Goal: Check status: Check status

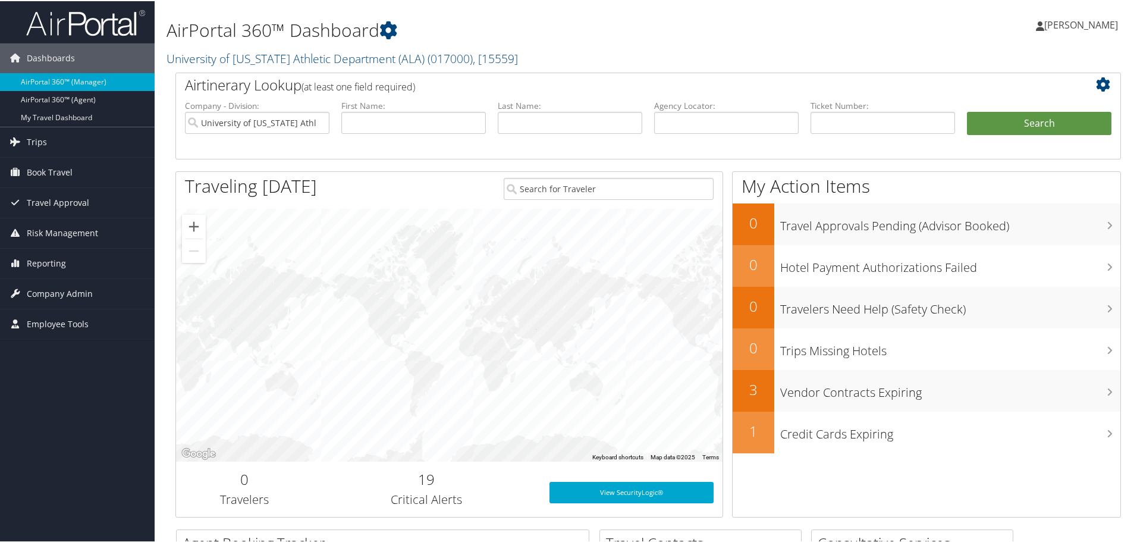
click at [72, 24] on img at bounding box center [85, 22] width 119 height 28
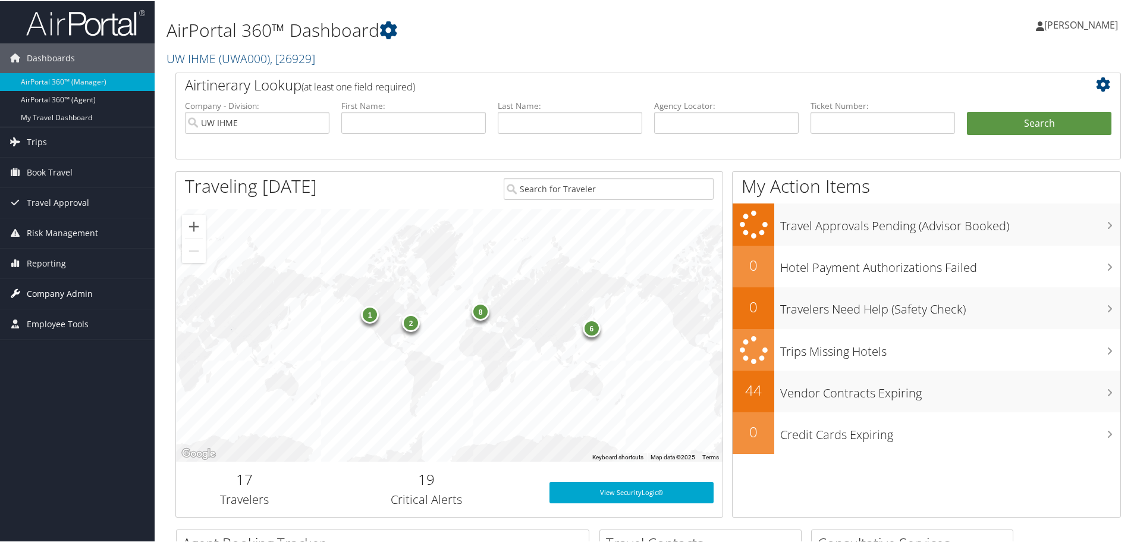
click at [54, 297] on span "Company Admin" at bounding box center [60, 293] width 66 height 30
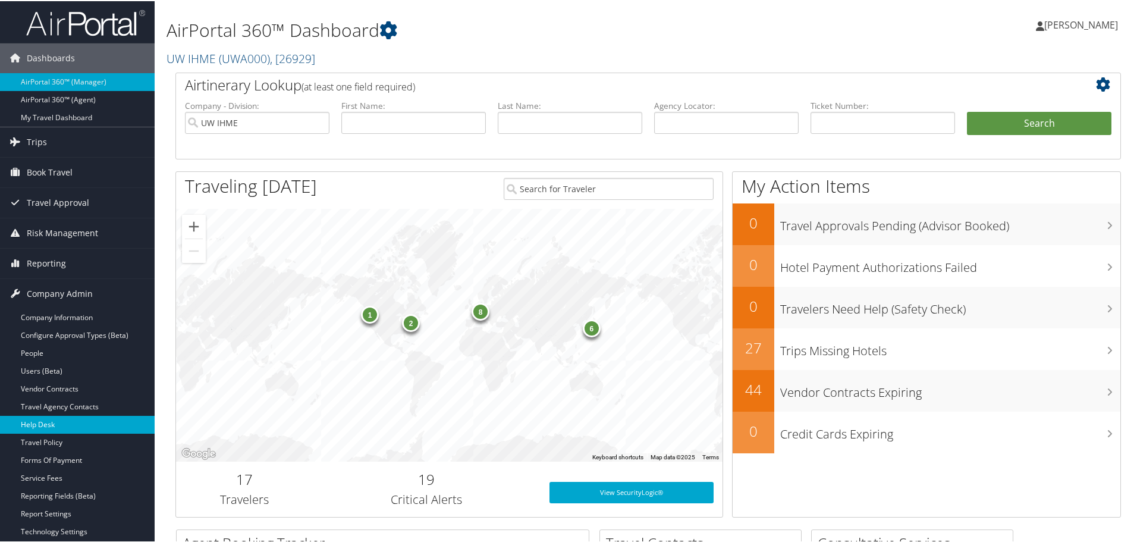
scroll to position [59, 0]
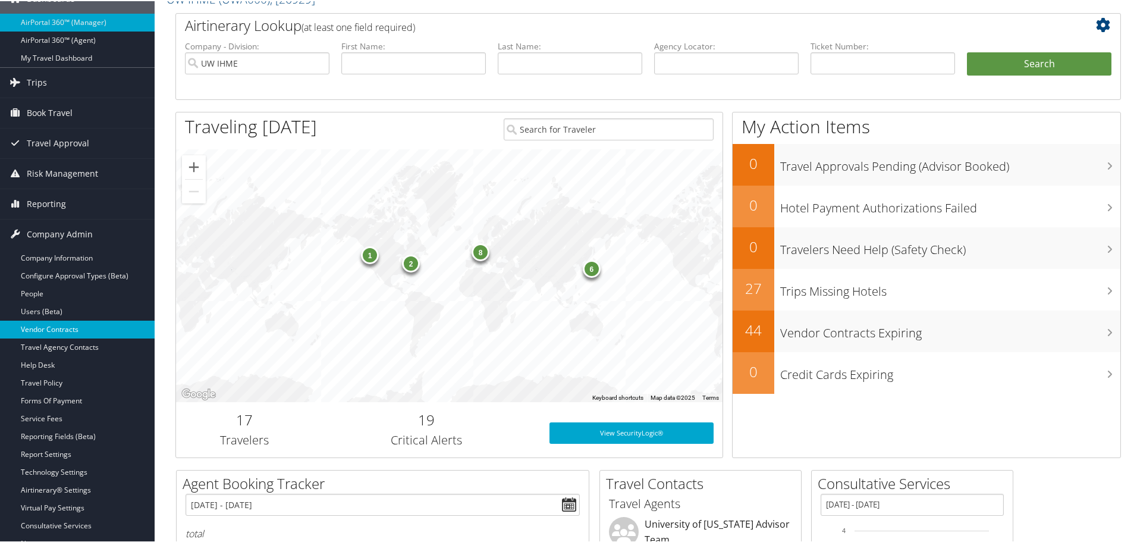
click at [45, 318] on link "Users (Beta)" at bounding box center [77, 311] width 155 height 18
click at [44, 330] on link "Vendor Contracts" at bounding box center [77, 328] width 155 height 18
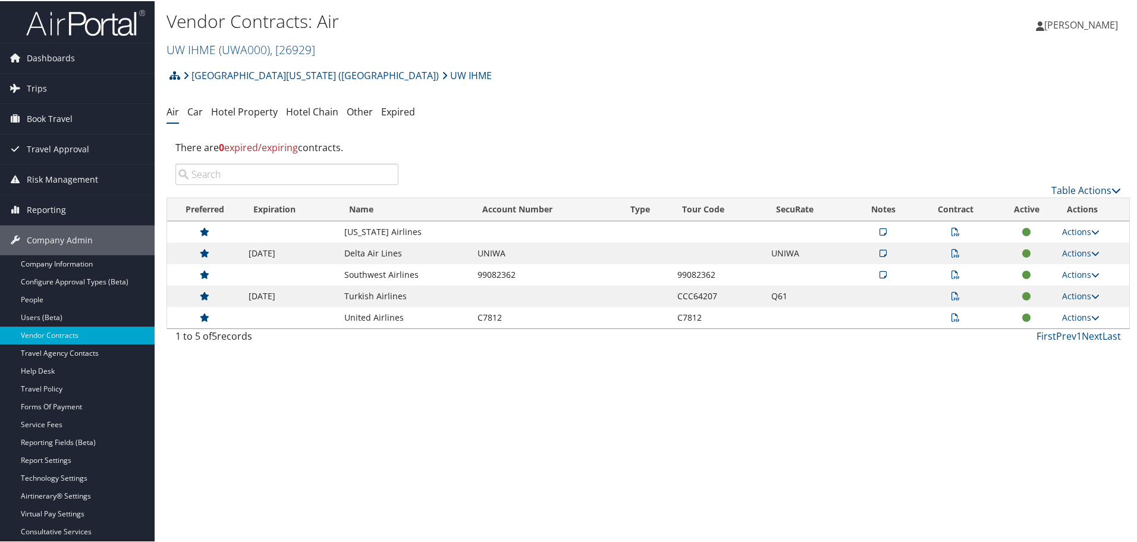
click at [880, 252] on icon at bounding box center [883, 252] width 7 height 8
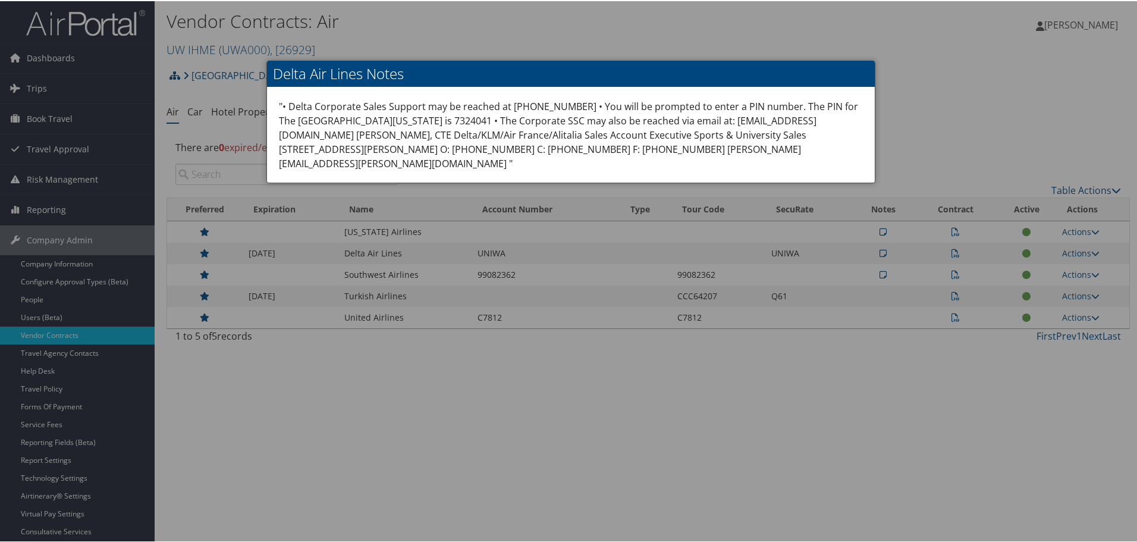
click at [886, 225] on div at bounding box center [571, 271] width 1142 height 542
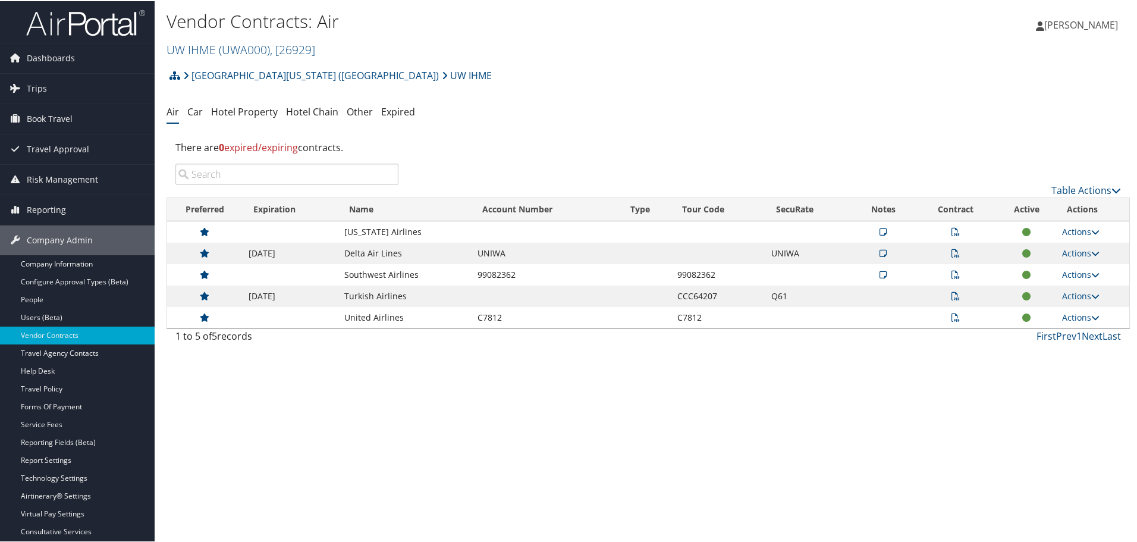
click at [952, 250] on icon at bounding box center [956, 252] width 8 height 8
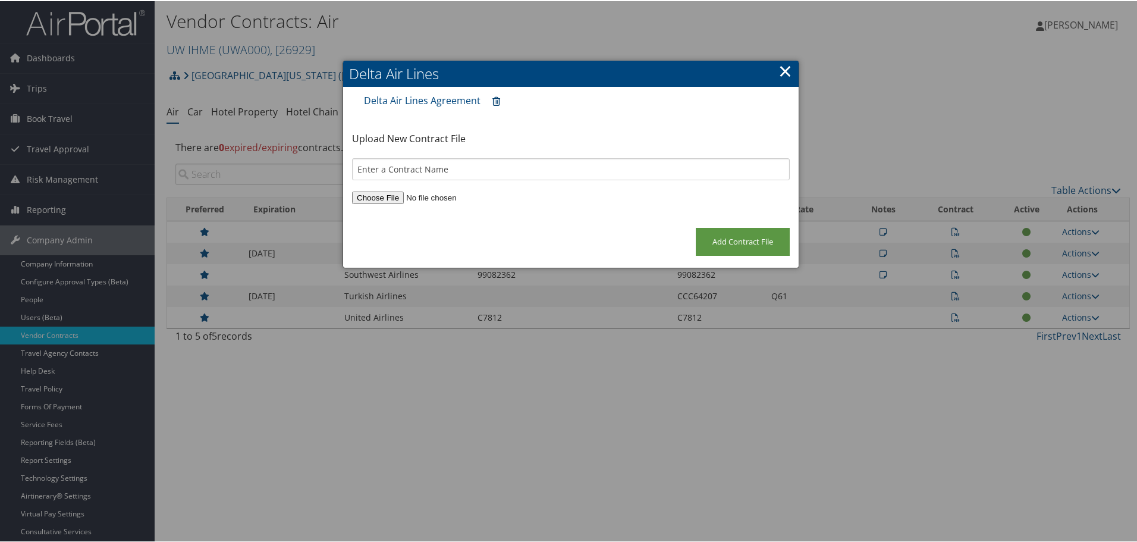
click at [487, 96] on link at bounding box center [497, 100] width 20 height 22
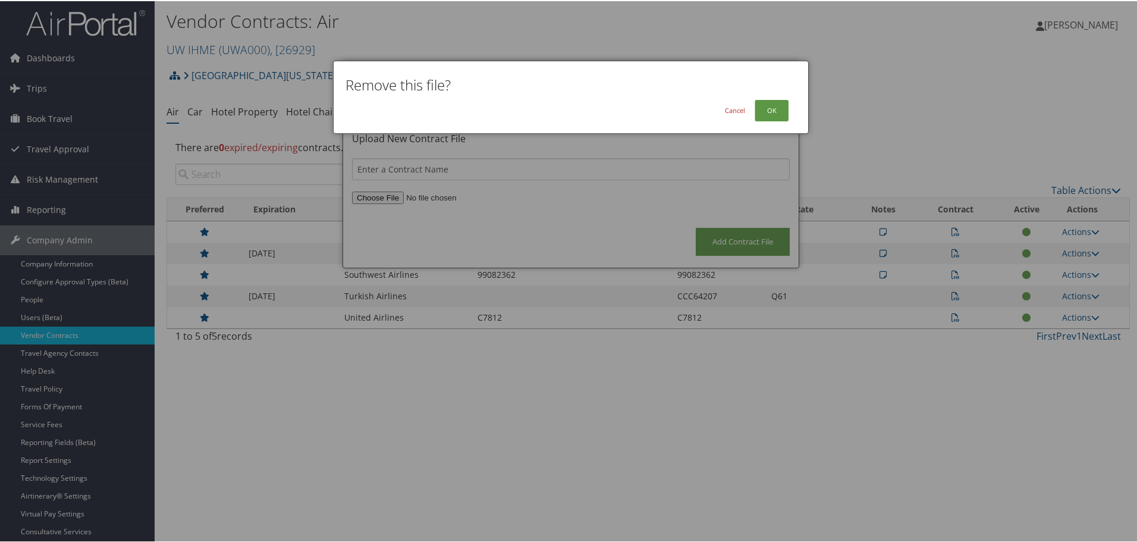
click at [596, 217] on div at bounding box center [571, 271] width 1142 height 542
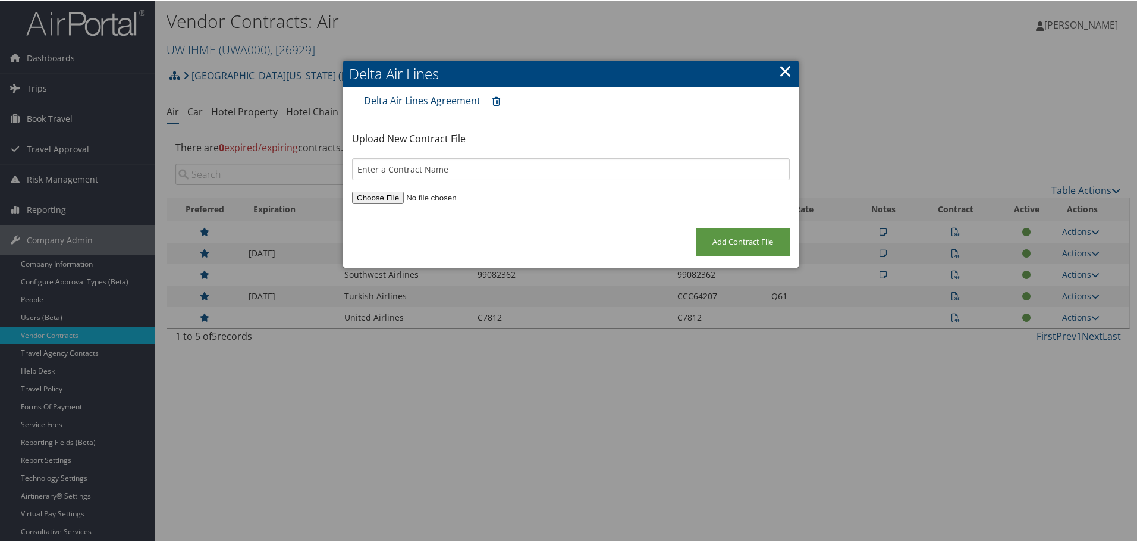
click at [413, 98] on link "Delta Air Lines Agreement" at bounding box center [422, 99] width 117 height 13
click at [214, 22] on div at bounding box center [571, 271] width 1142 height 542
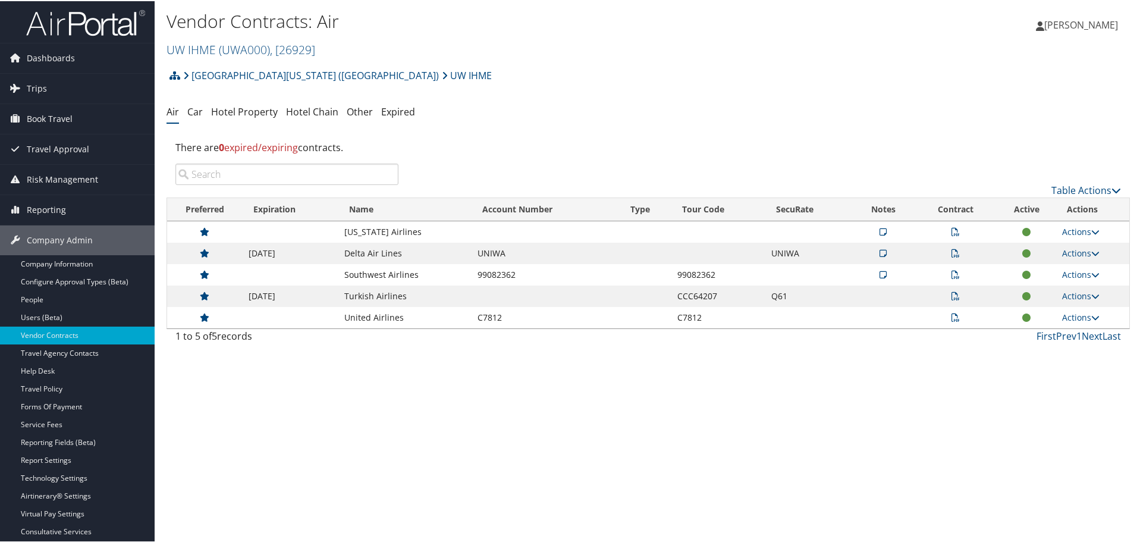
click at [52, 21] on img at bounding box center [85, 22] width 119 height 28
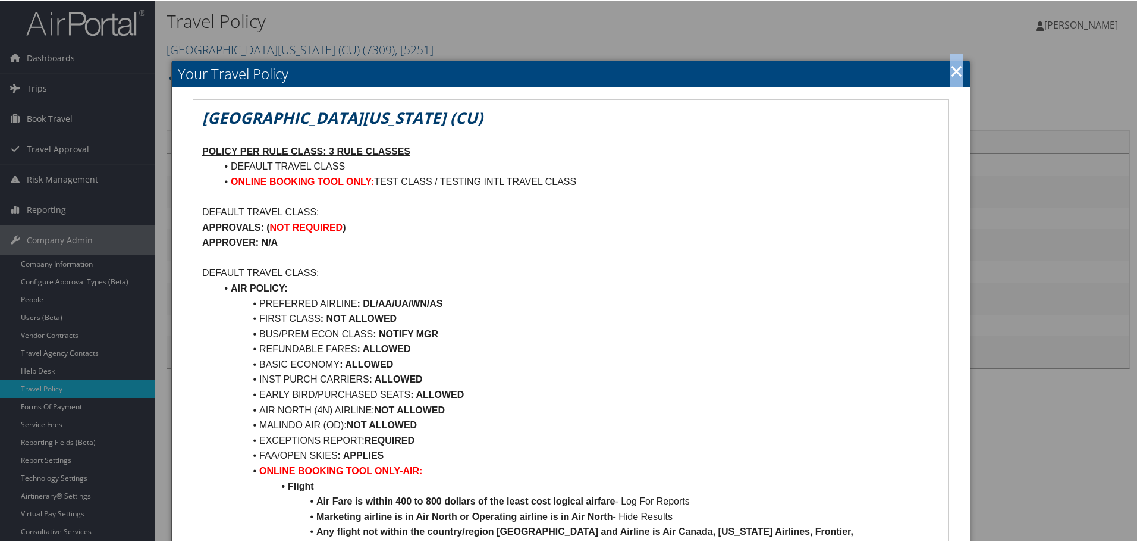
click at [953, 71] on link "×" at bounding box center [957, 70] width 14 height 24
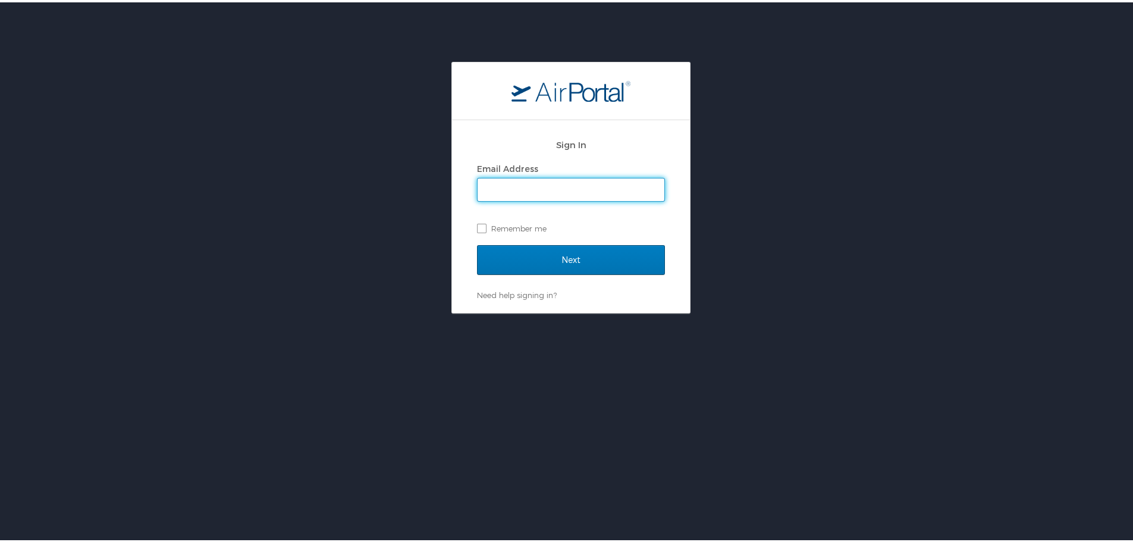
click at [591, 191] on input "Email Address" at bounding box center [571, 187] width 187 height 23
type input "maggie.donnelly@cbtravel.com"
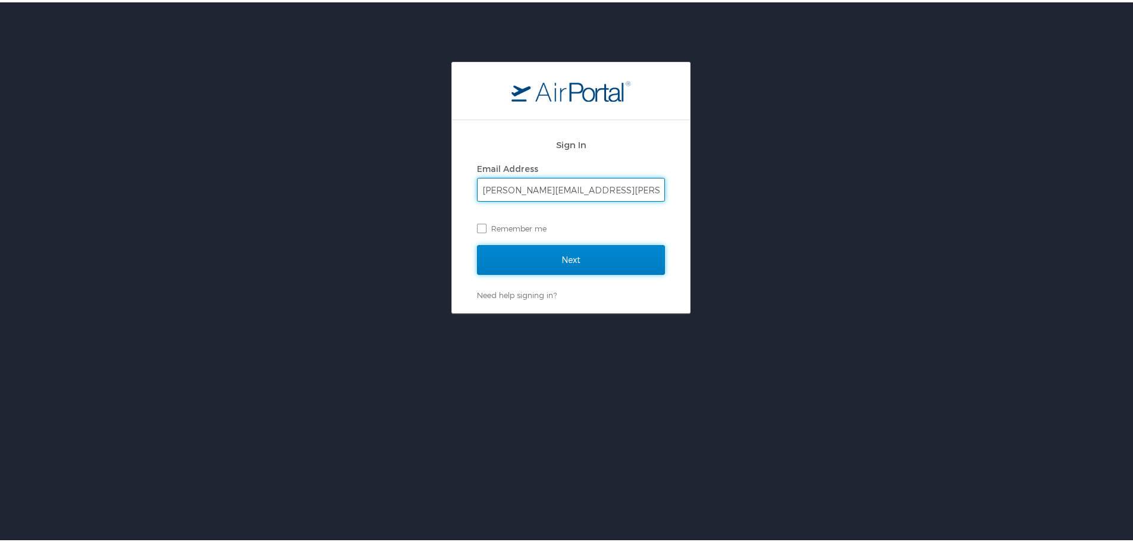
click at [528, 252] on input "Next" at bounding box center [571, 258] width 188 height 30
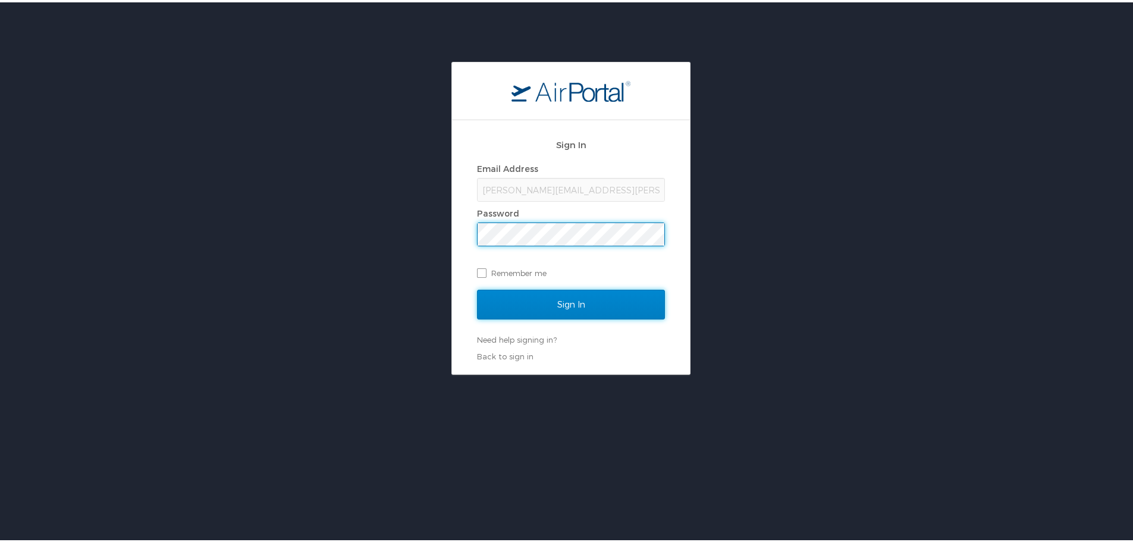
click at [504, 305] on input "Sign In" at bounding box center [571, 302] width 188 height 30
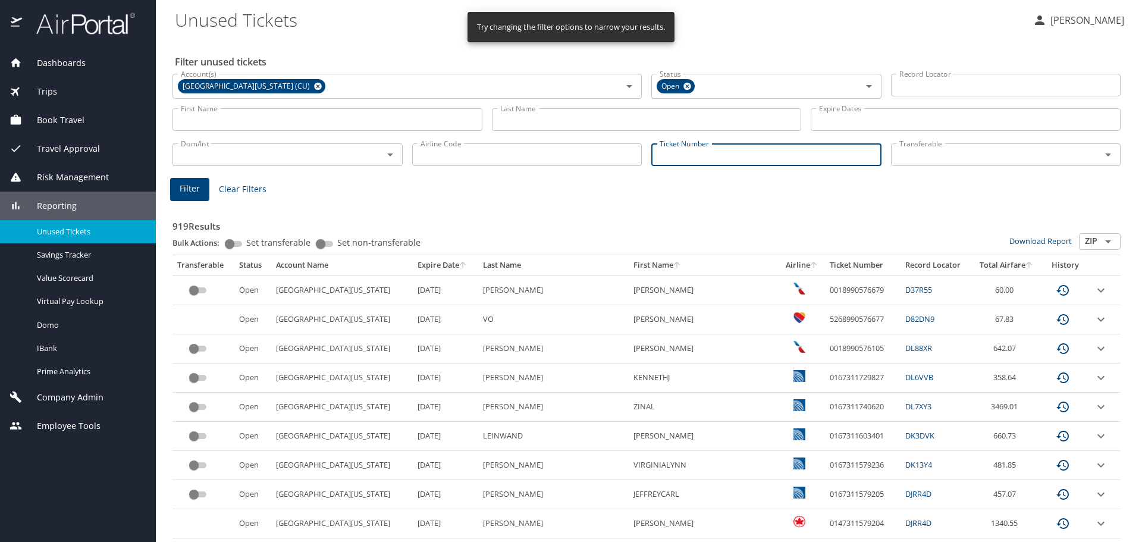
click at [700, 152] on input "Ticket Number" at bounding box center [766, 154] width 230 height 23
paste input "0167231468924"
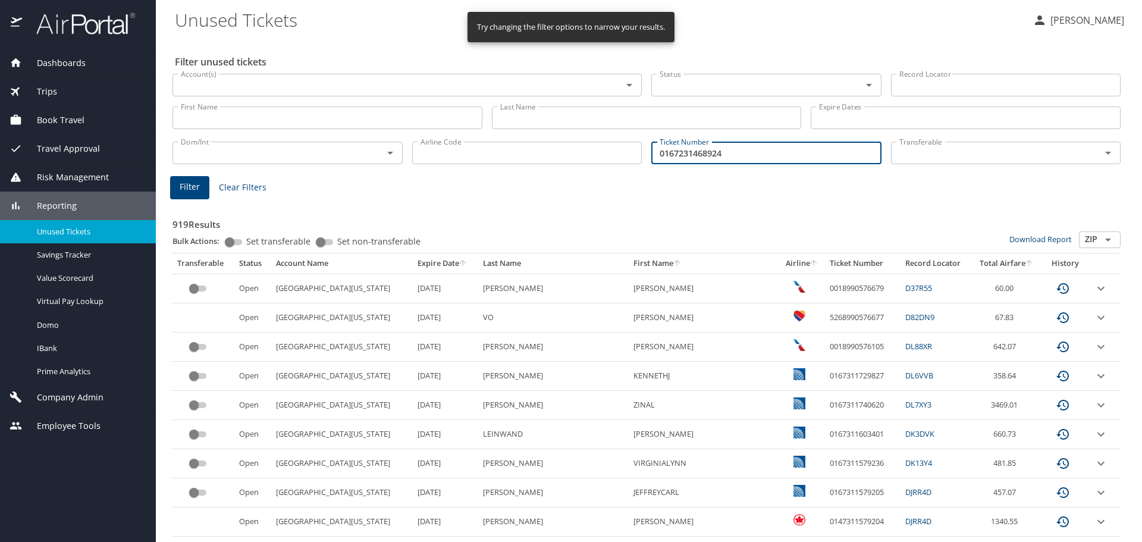
type input "0167231468924"
click at [187, 183] on span "Filter" at bounding box center [190, 187] width 20 height 15
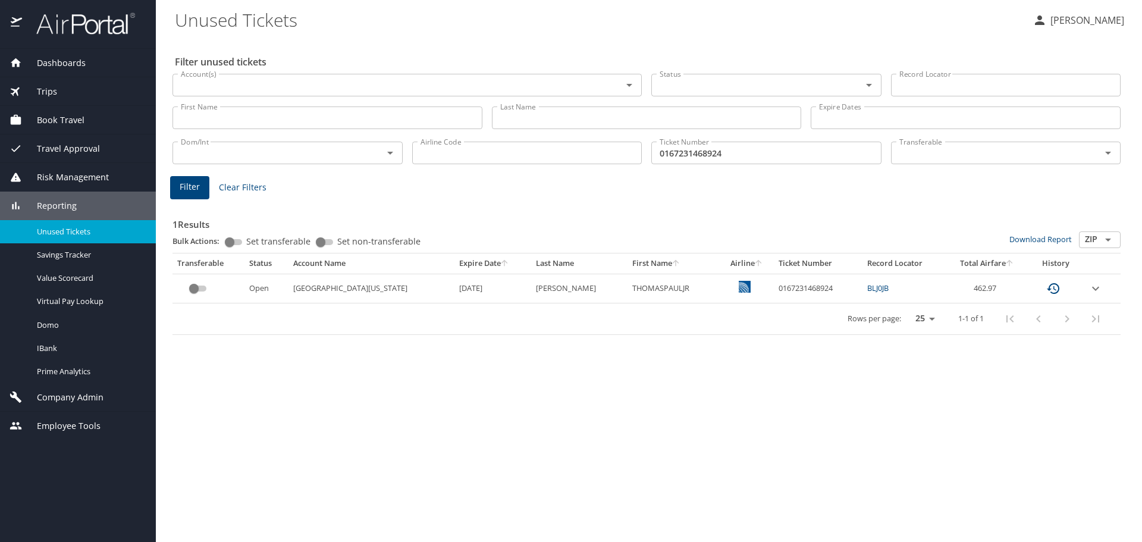
click at [867, 287] on link "BLJ0JB" at bounding box center [877, 288] width 21 height 11
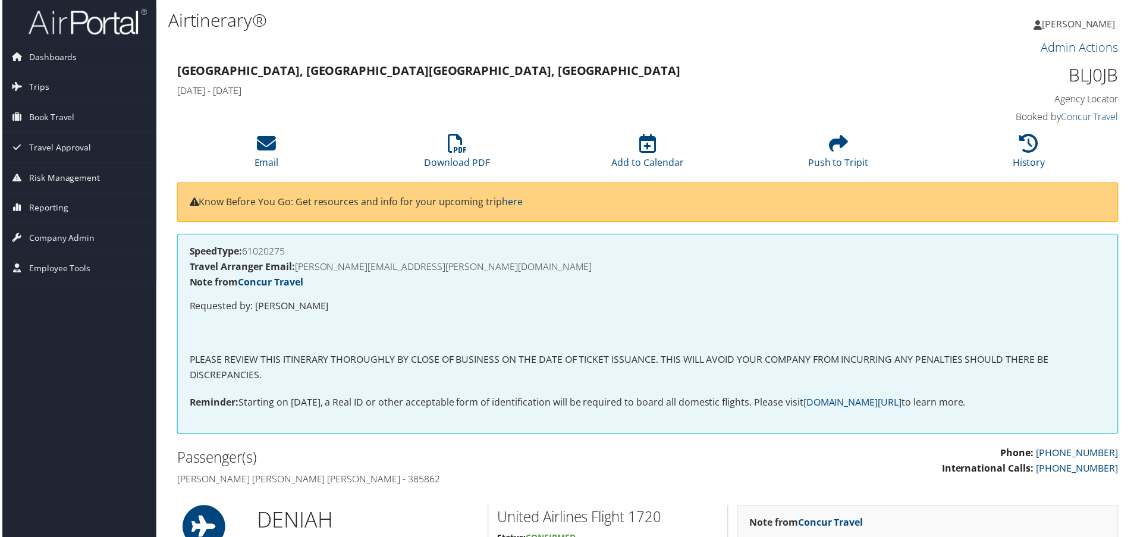
click at [1097, 75] on h1 "BLJ0JB" at bounding box center [1009, 75] width 223 height 25
copy h1 "BLJ0JB"
